Goal: Check status

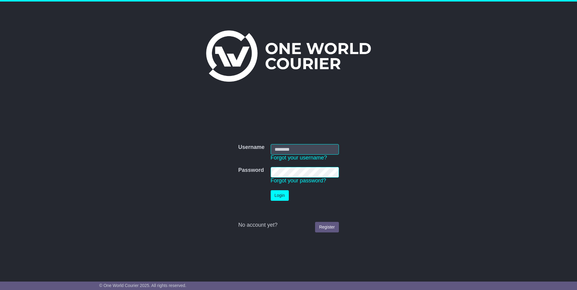
type input "**********"
drag, startPoint x: 0, startPoint y: 0, endPoint x: 280, endPoint y: 196, distance: 341.8
click at [280, 196] on button "Login" at bounding box center [283, 196] width 18 height 11
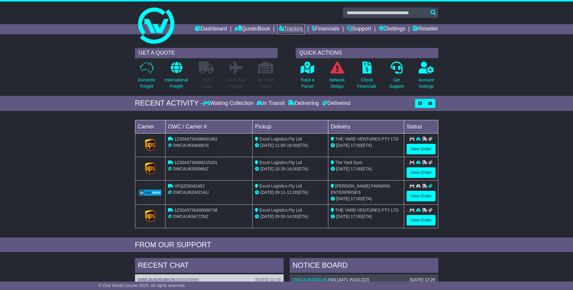
click at [287, 28] on link "Tracking" at bounding box center [291, 29] width 27 height 10
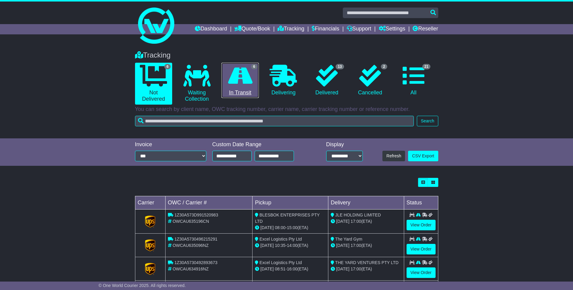
click at [245, 87] on link "6 In Transit" at bounding box center [239, 81] width 37 height 36
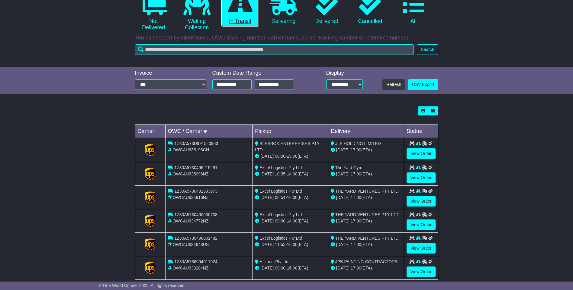
scroll to position [82, 0]
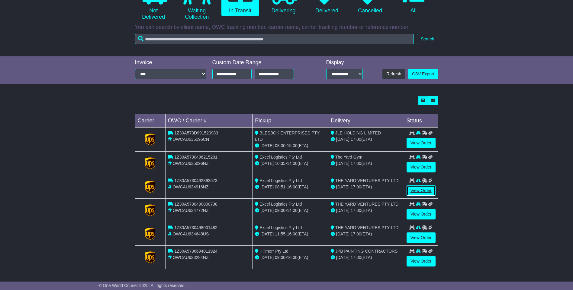
click at [417, 187] on link "View Order" at bounding box center [420, 191] width 29 height 11
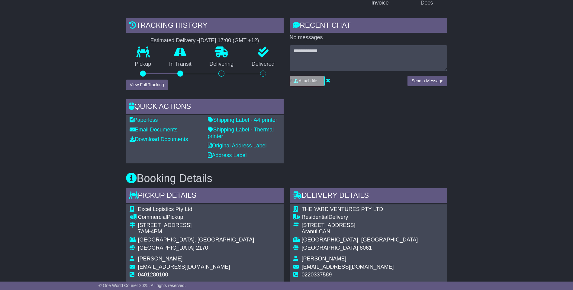
scroll to position [151, 0]
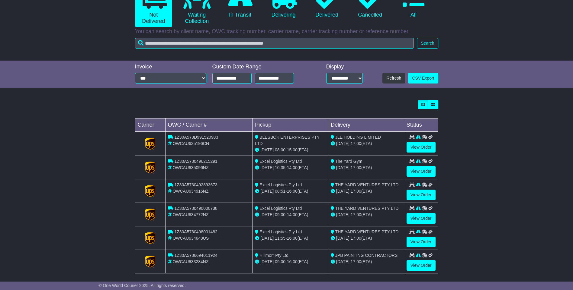
scroll to position [82, 0]
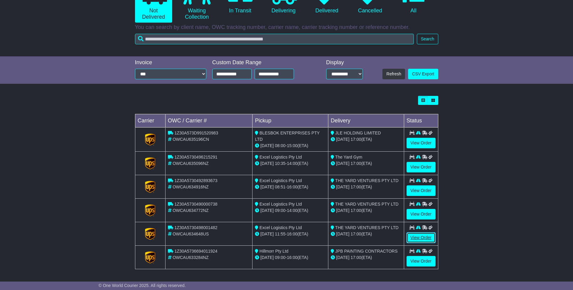
click at [415, 235] on link "View Order" at bounding box center [420, 238] width 29 height 11
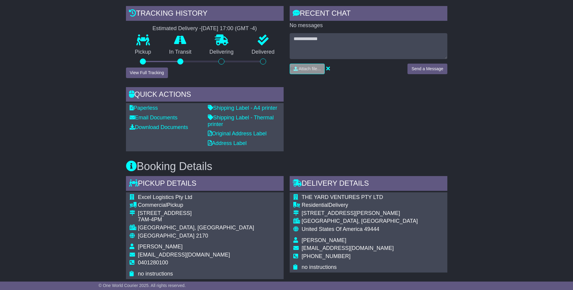
scroll to position [151, 0]
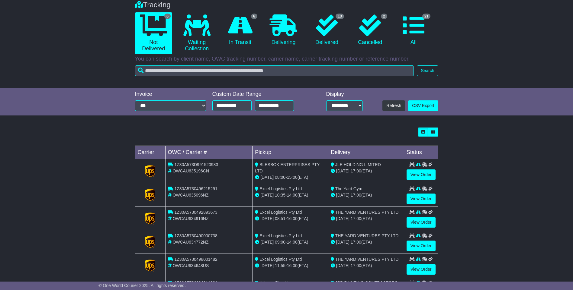
scroll to position [82, 0]
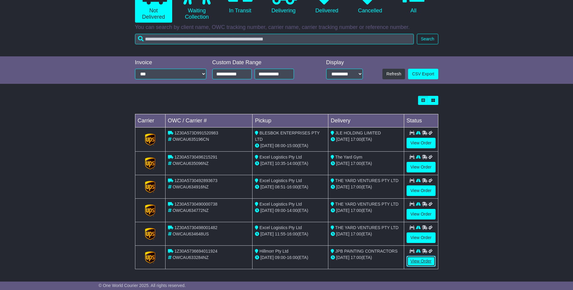
click at [422, 260] on link "View Order" at bounding box center [420, 261] width 29 height 11
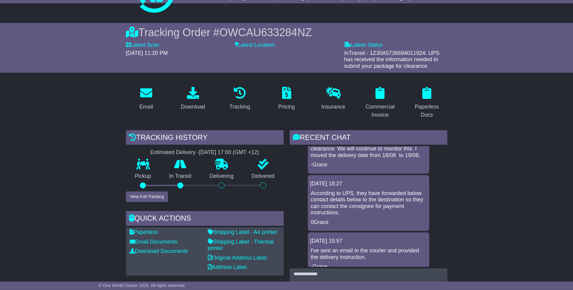
scroll to position [91, 0]
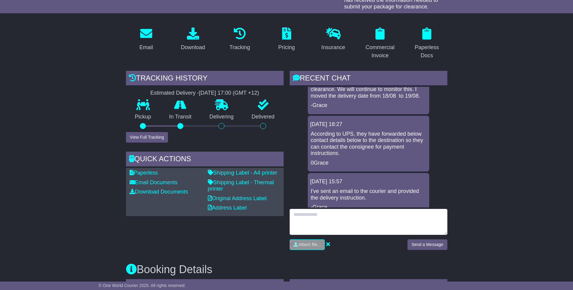
click at [337, 224] on textarea at bounding box center [369, 222] width 158 height 26
type textarea "**********"
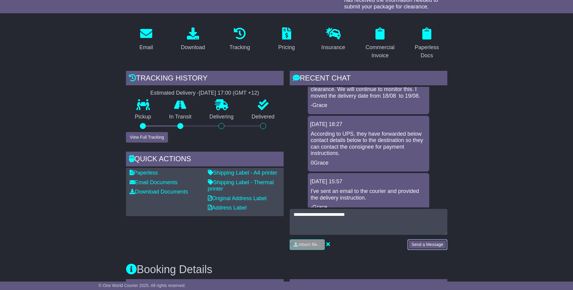
click at [414, 240] on button "Send a Message" at bounding box center [427, 245] width 40 height 11
